Goal: Information Seeking & Learning: Learn about a topic

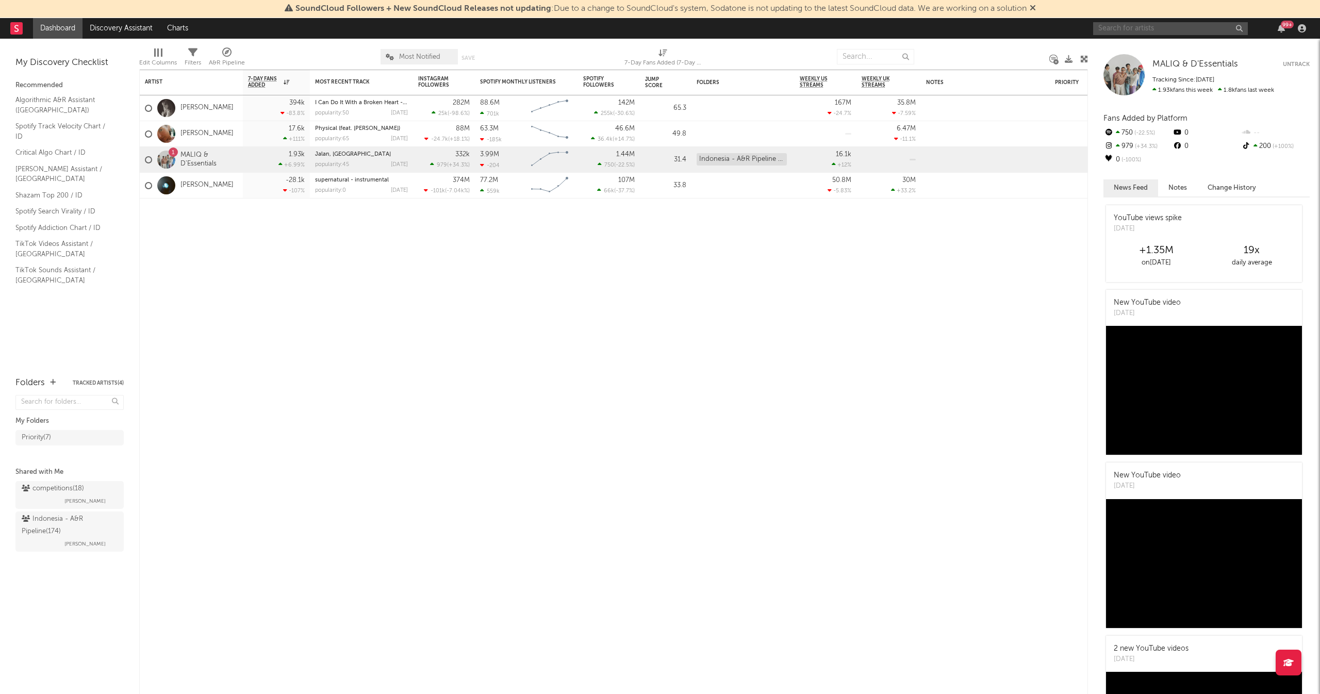
click at [1124, 26] on input "text" at bounding box center [1170, 28] width 155 height 13
type input "dj [PERSON_NAME]"
click at [1145, 28] on input "dj [PERSON_NAME]" at bounding box center [1170, 28] width 155 height 13
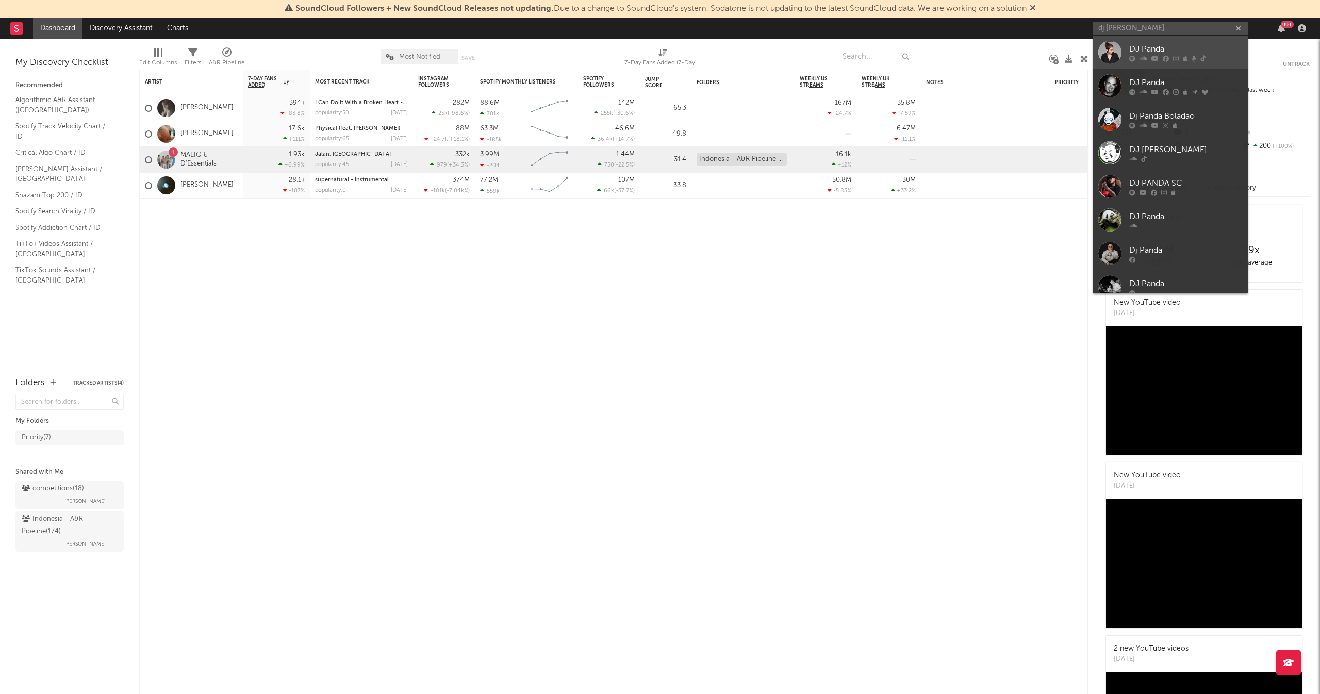
click at [1160, 57] on div at bounding box center [1185, 58] width 113 height 6
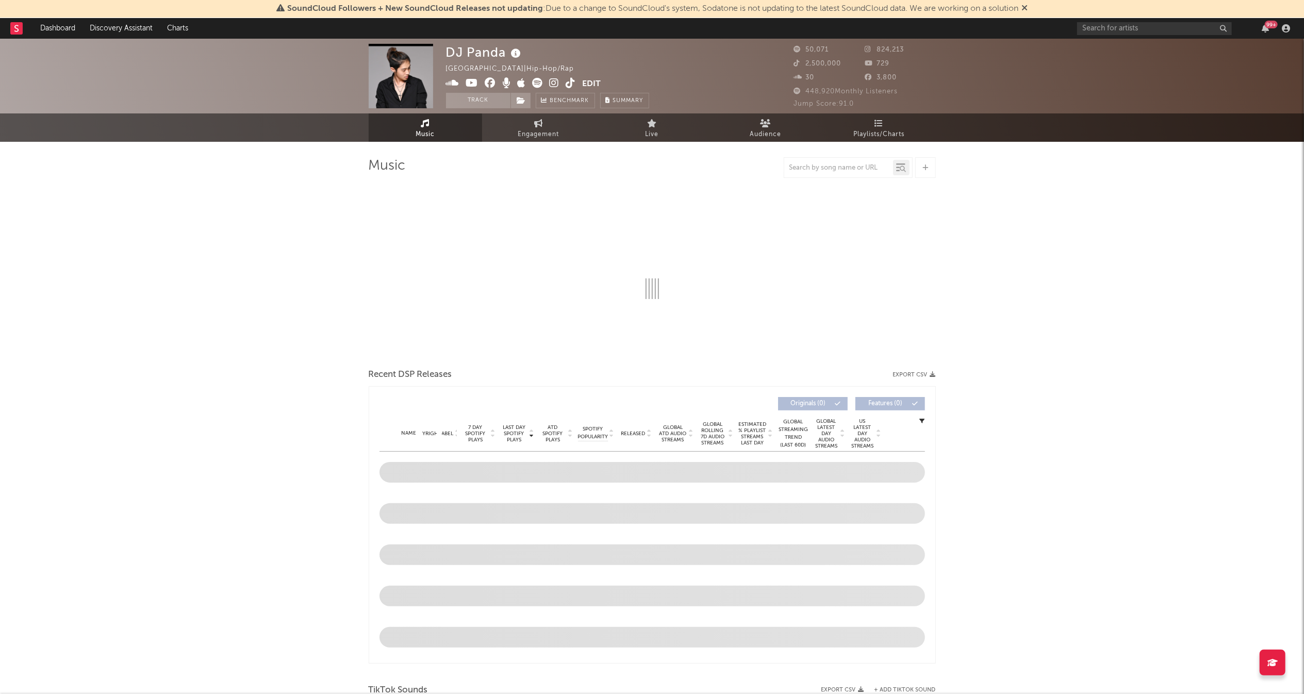
select select "1w"
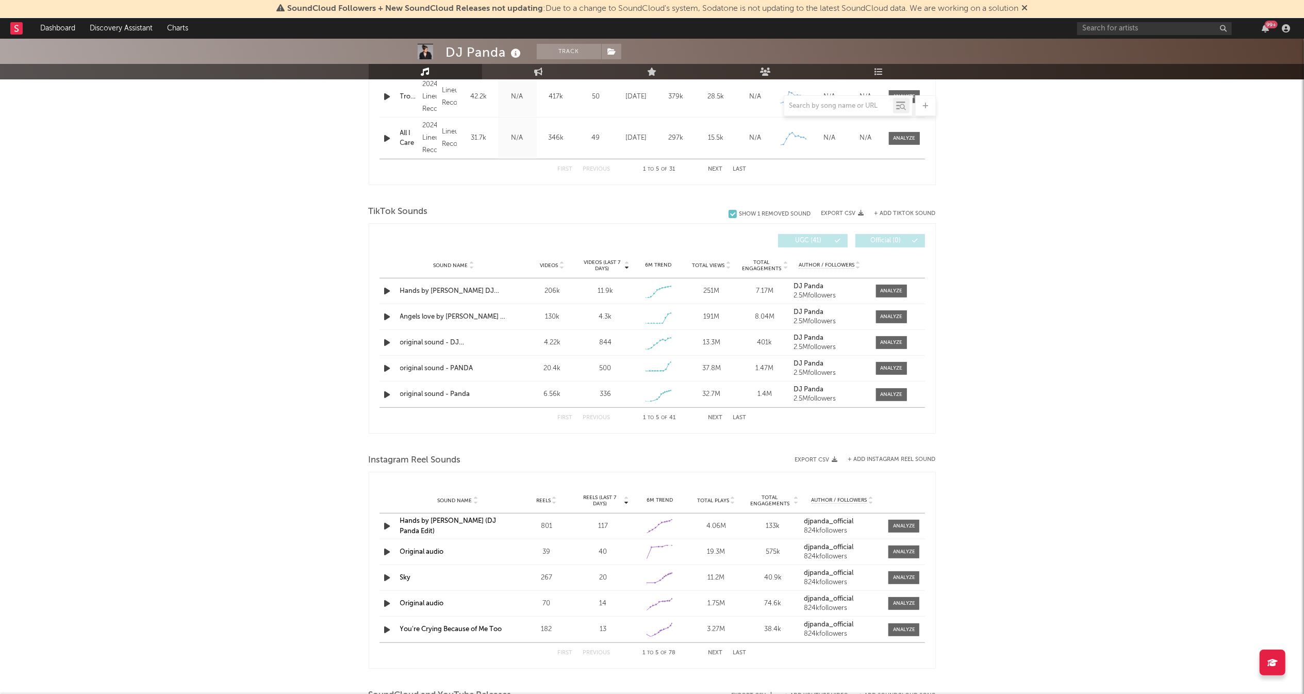
scroll to position [580, 0]
click at [885, 292] on div at bounding box center [891, 292] width 22 height 8
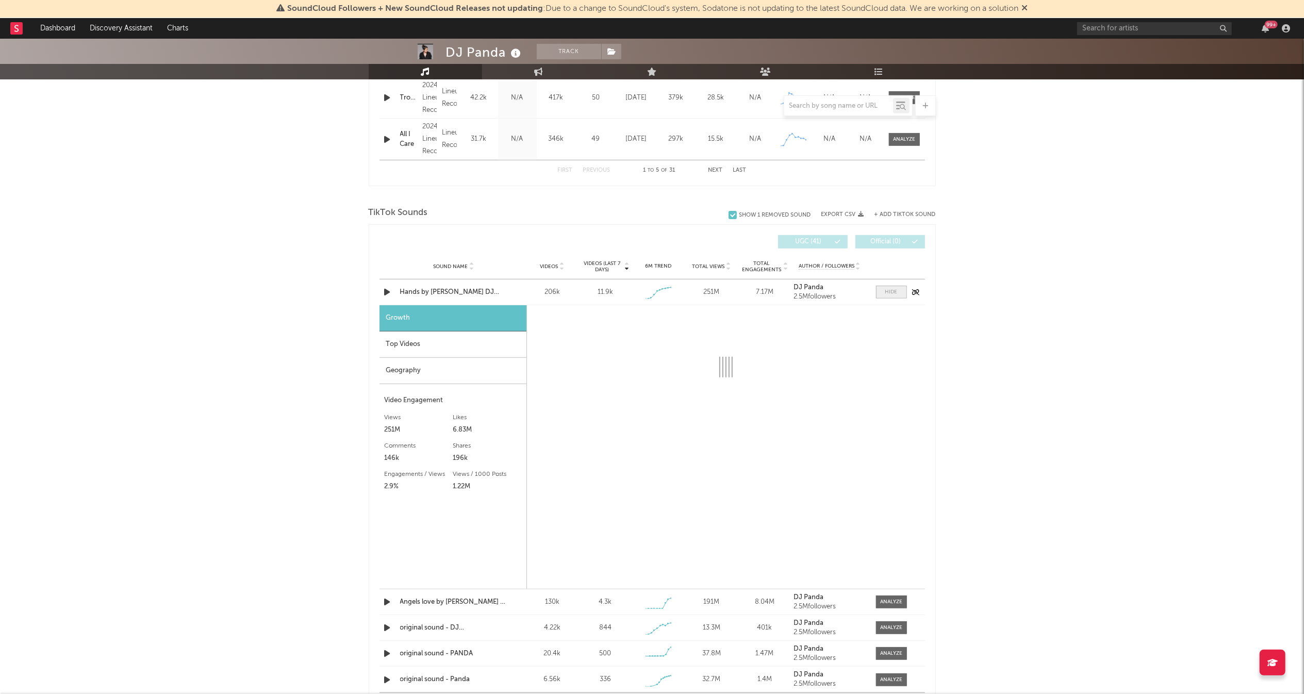
select select "1w"
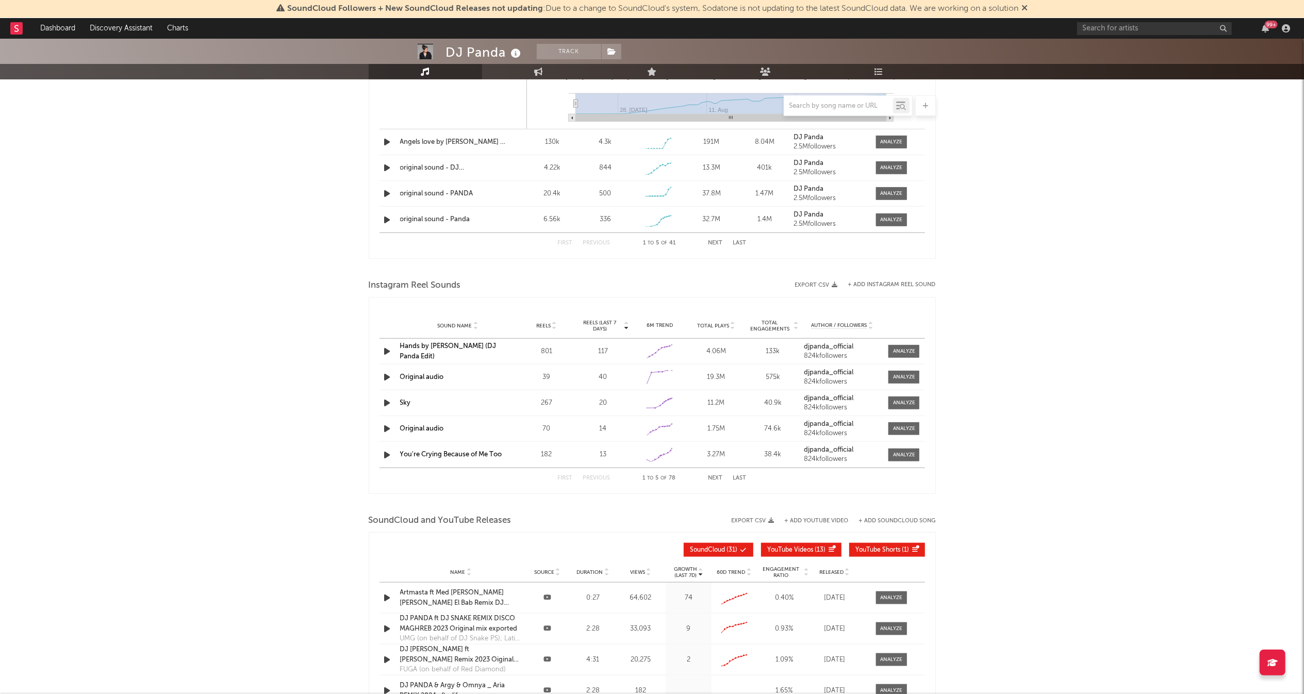
scroll to position [1042, 0]
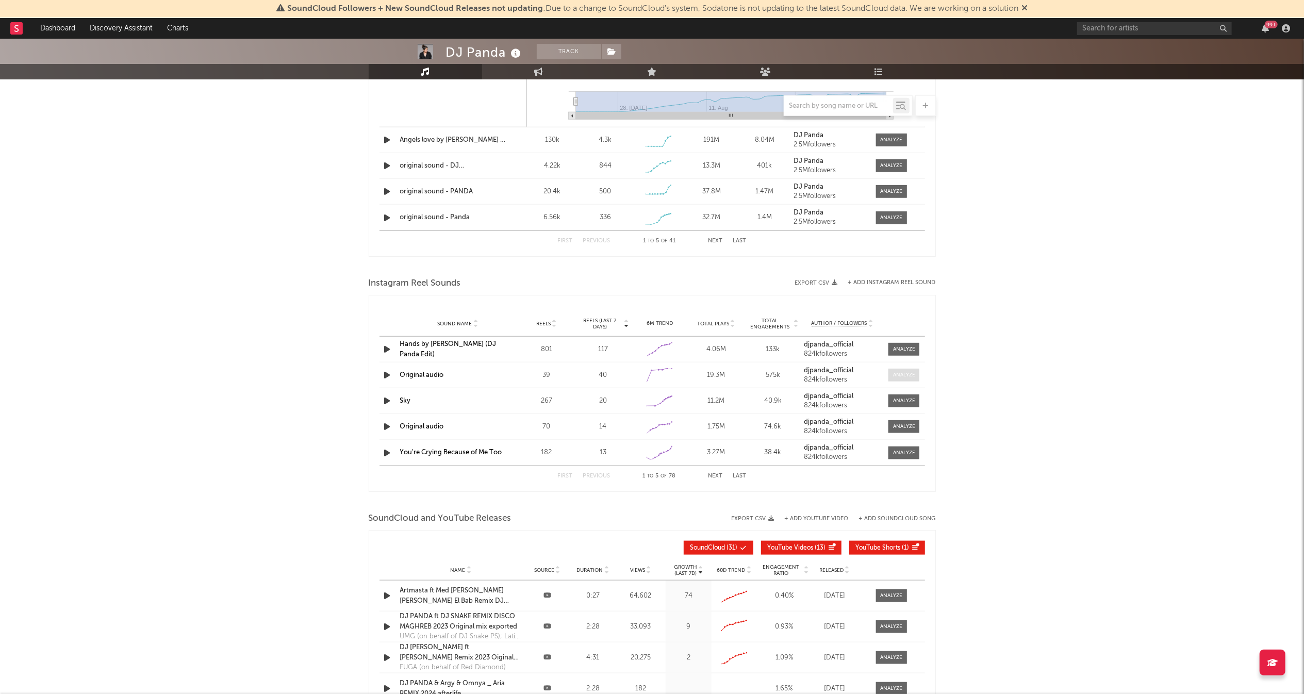
click at [901, 371] on span at bounding box center [904, 375] width 31 height 13
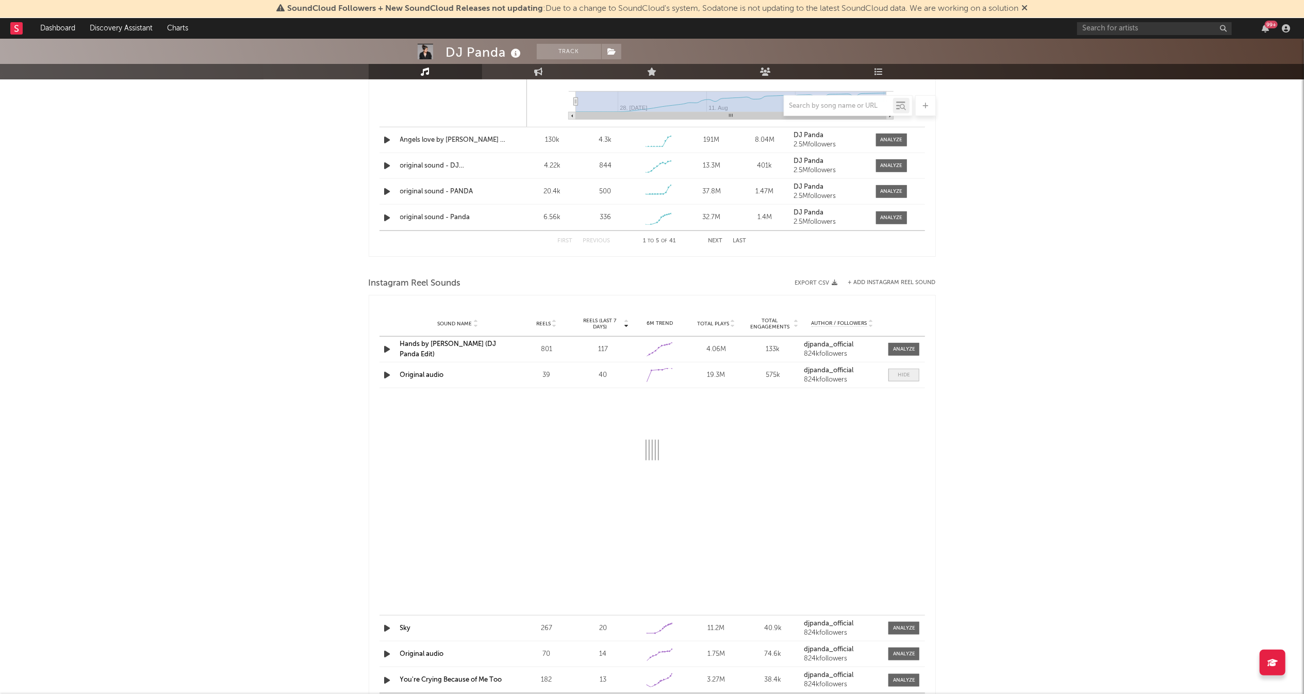
select select "1w"
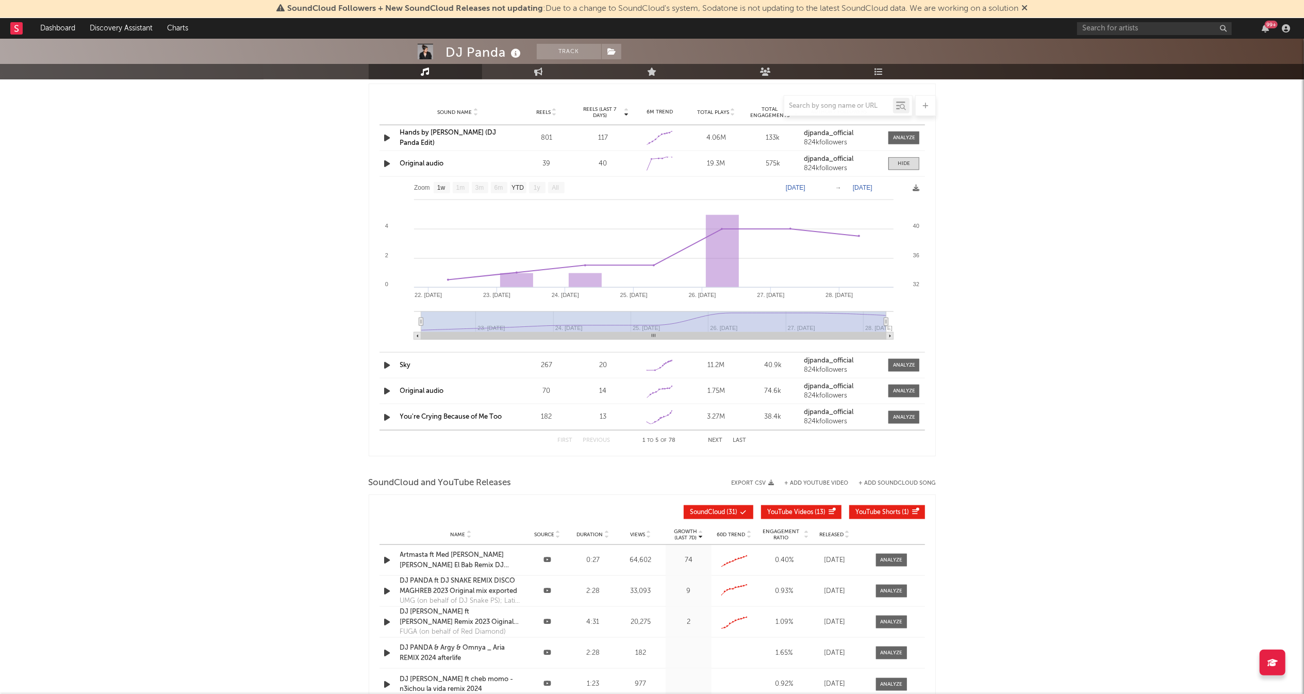
scroll to position [1248, 0]
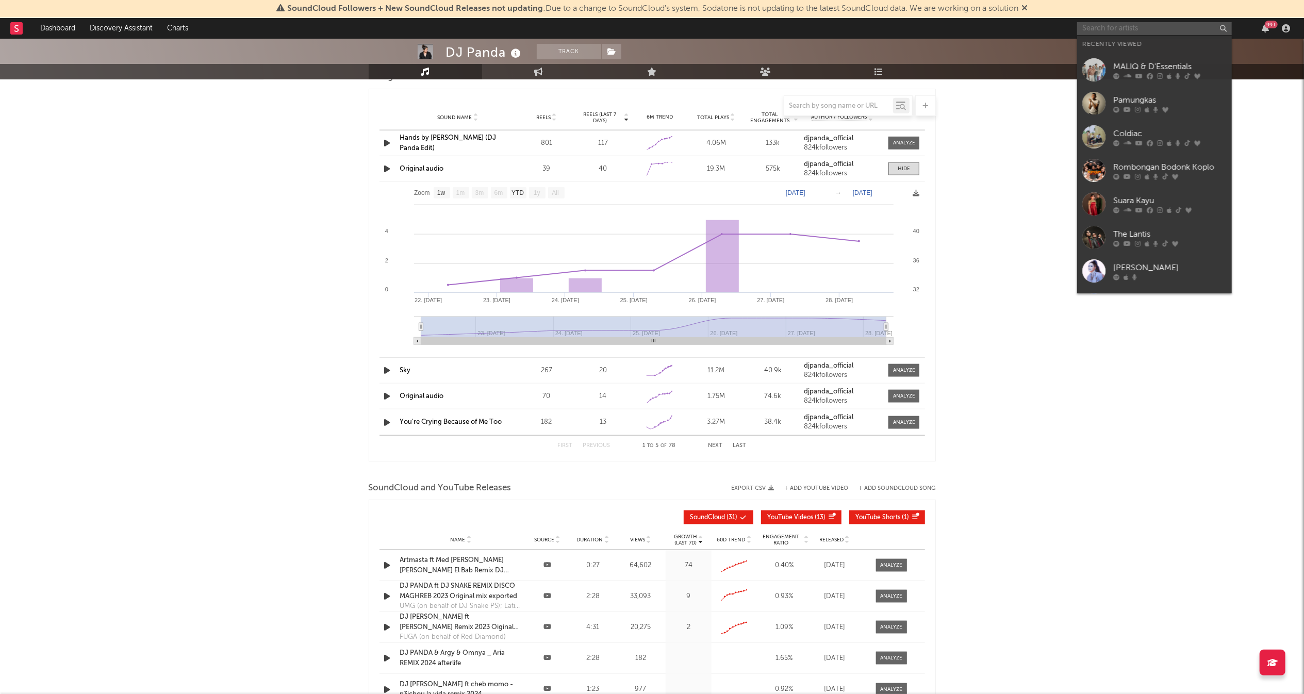
click at [1127, 27] on input "text" at bounding box center [1154, 28] width 155 height 13
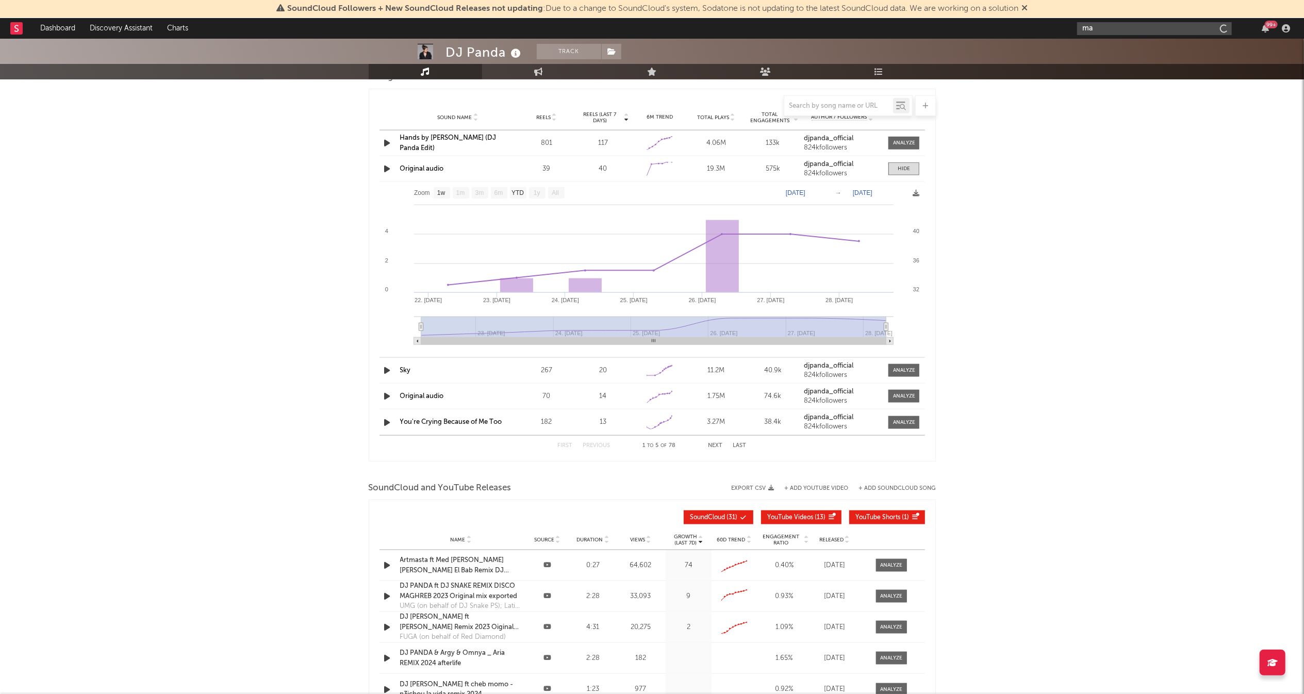
type input "m"
